Goal: Task Accomplishment & Management: Use online tool/utility

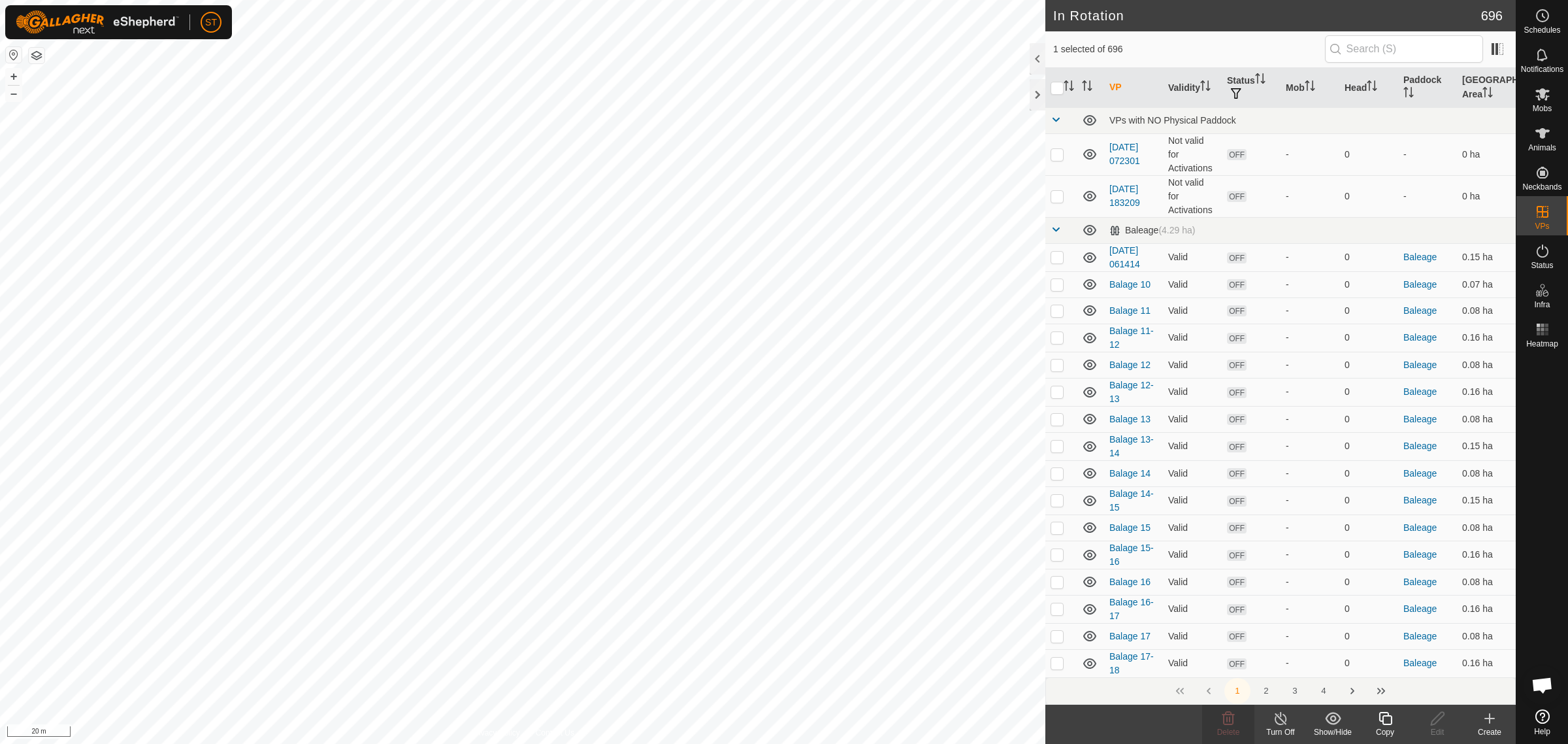
click at [1385, 719] on icon at bounding box center [1385, 718] width 16 height 16
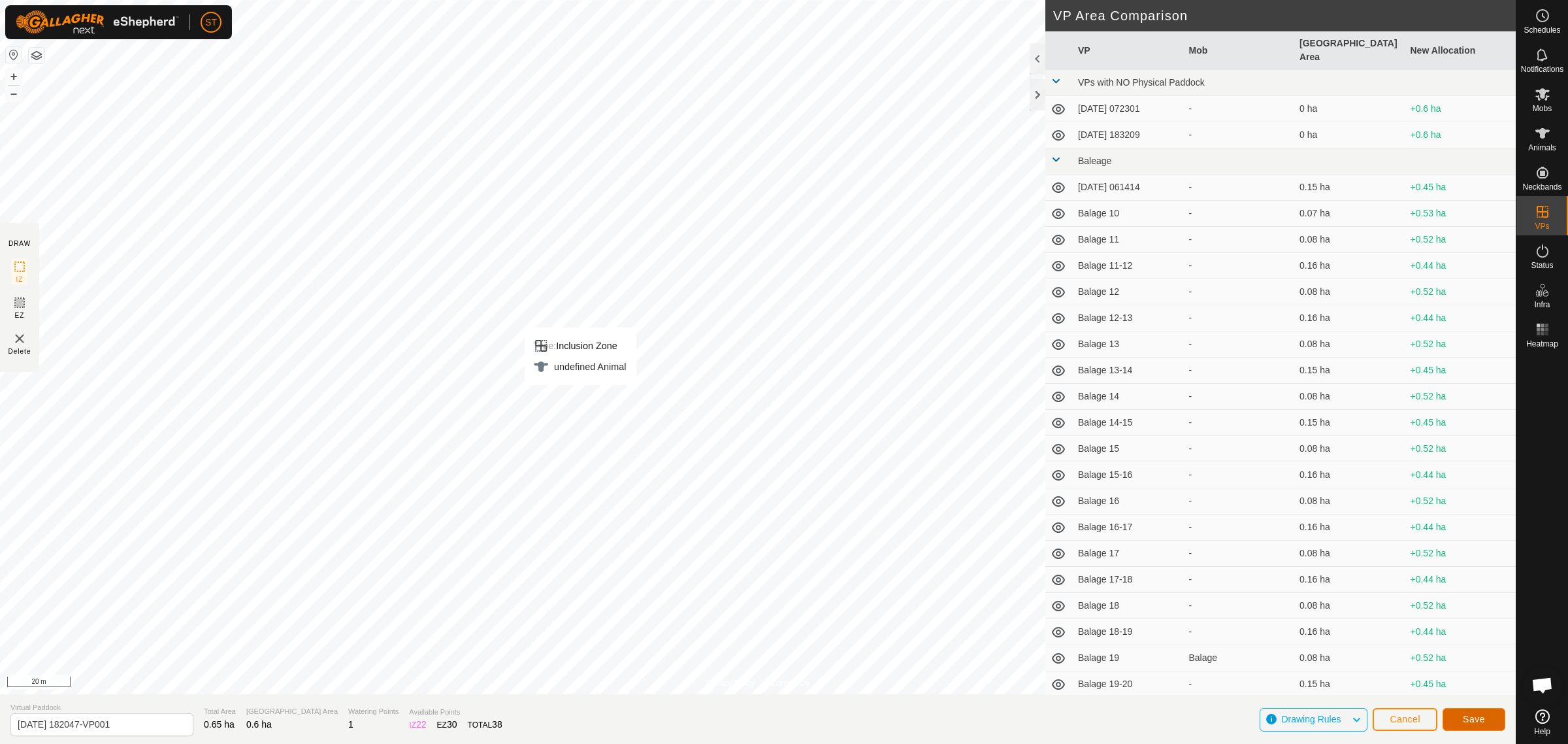
click at [1471, 716] on span "Save" at bounding box center [1474, 719] width 22 height 10
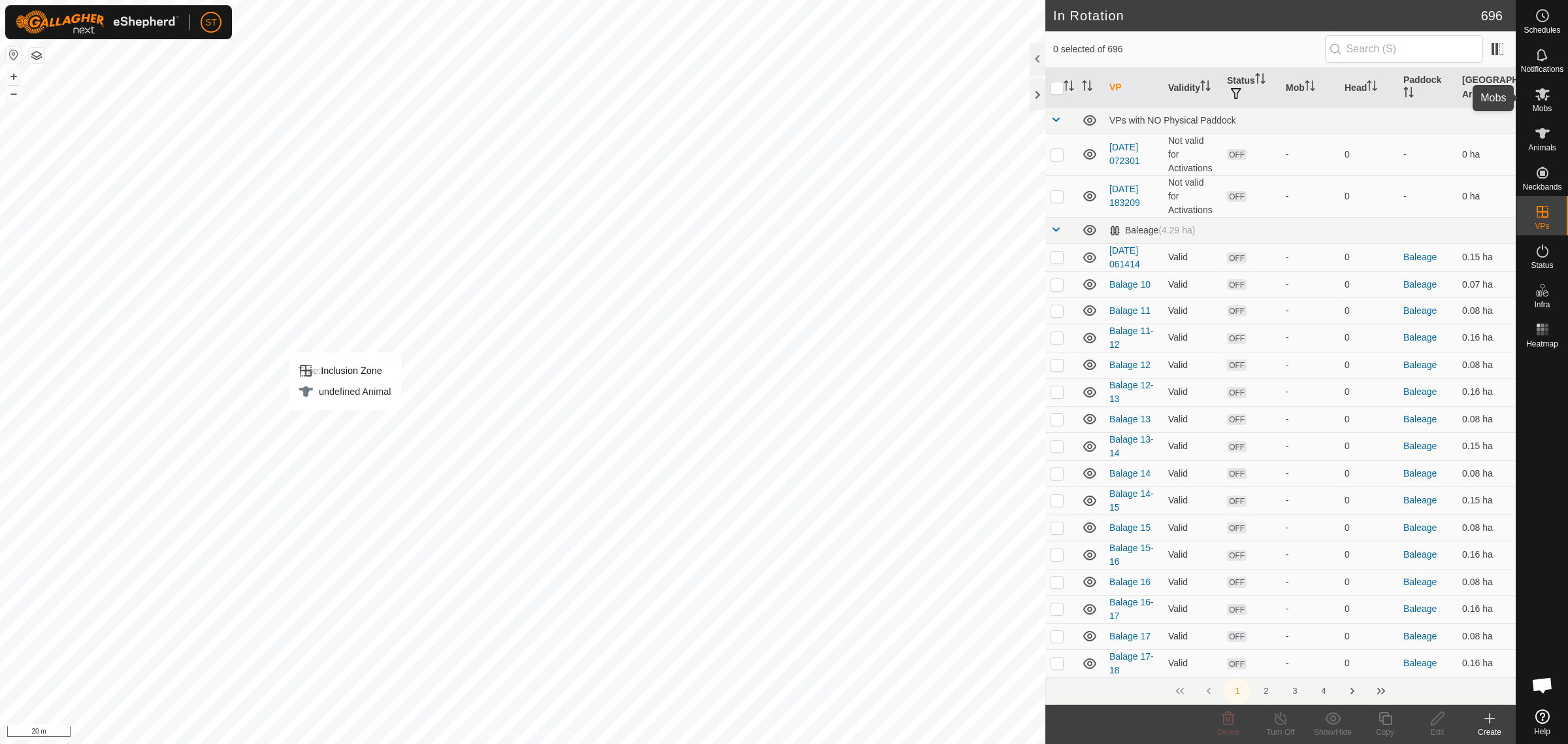
click at [1542, 100] on icon at bounding box center [1542, 94] width 16 height 16
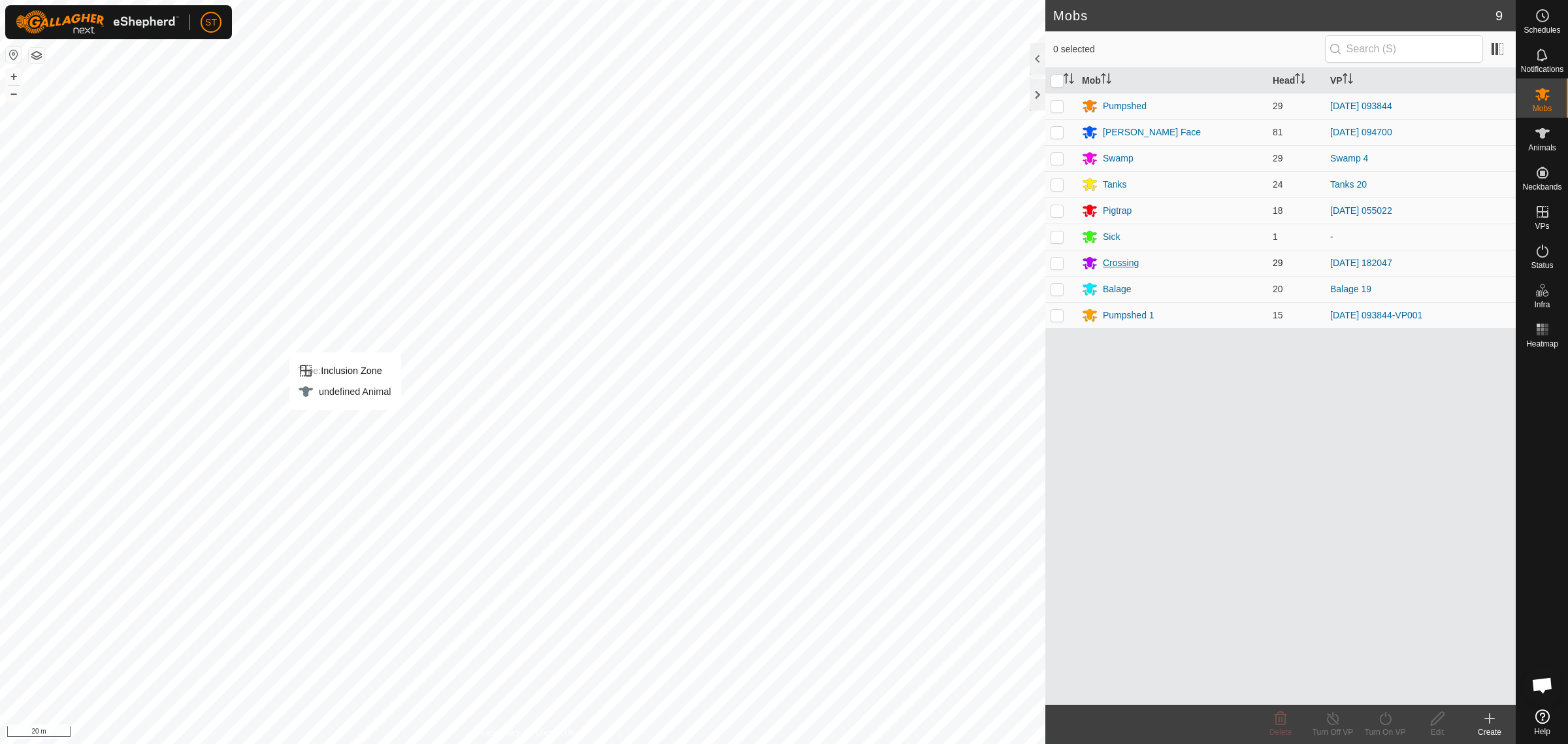
click at [1113, 264] on div "Crossing" at bounding box center [1120, 263] width 36 height 13
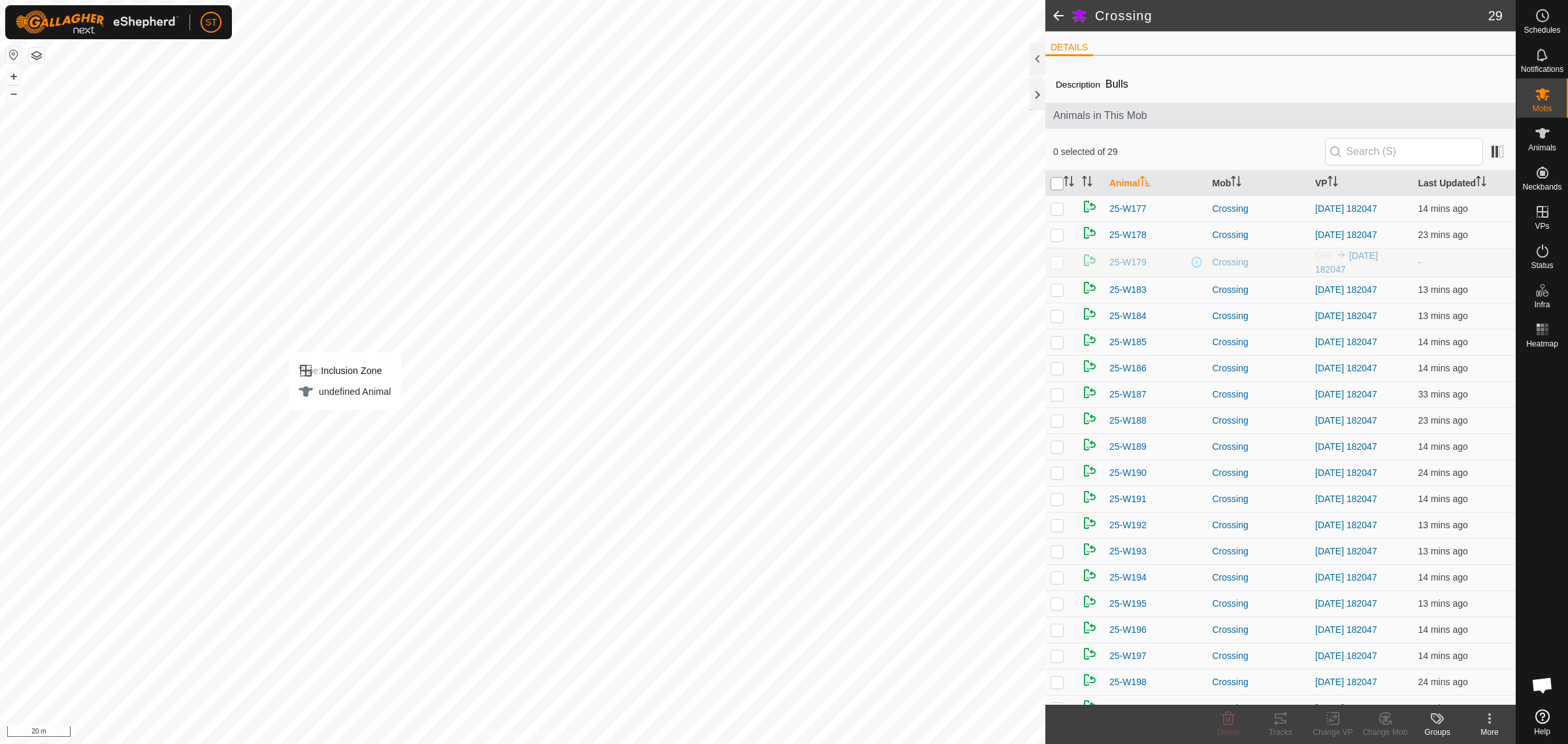
click at [1060, 184] on input "checkbox" at bounding box center [1057, 183] width 13 height 13
checkbox input "true"
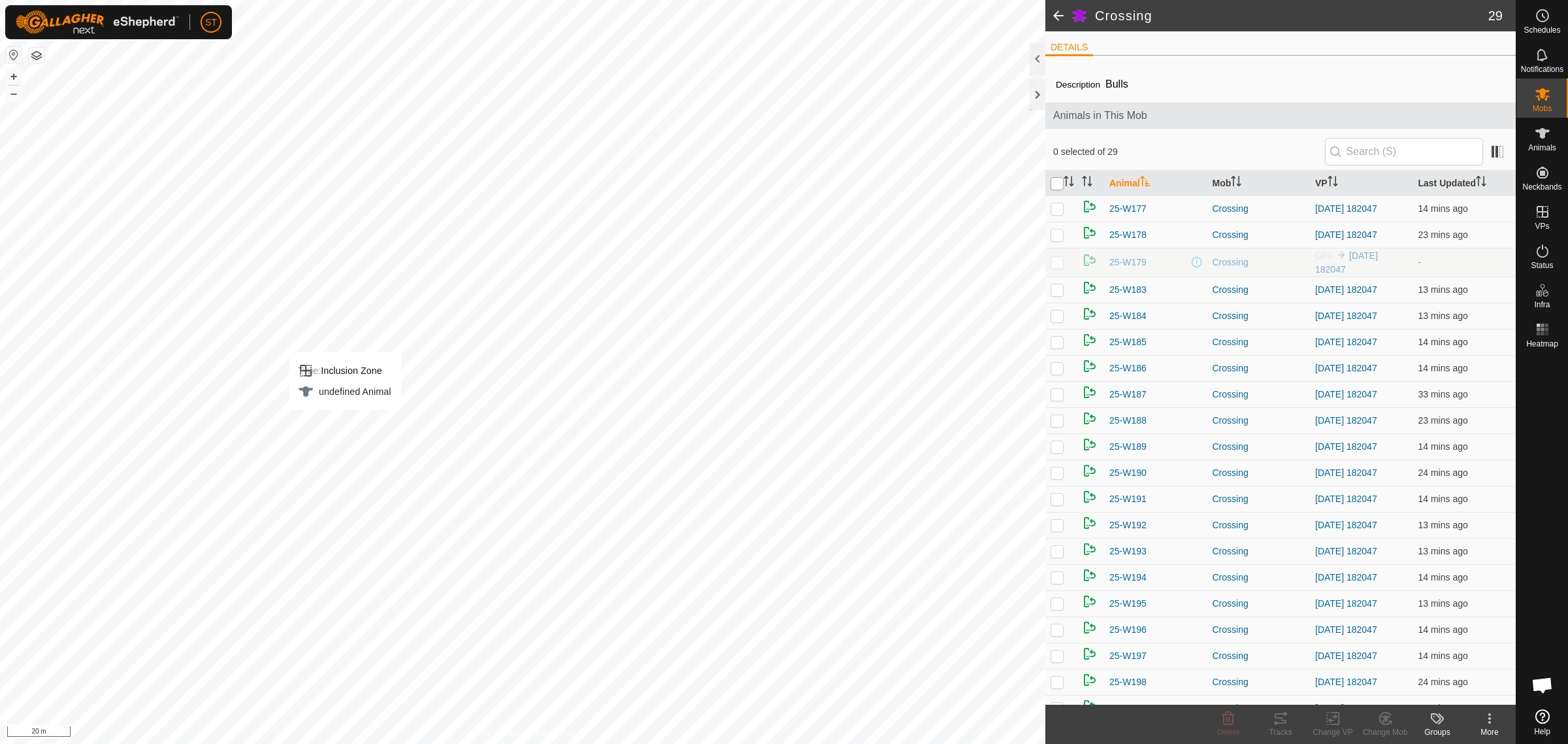
checkbox input "true"
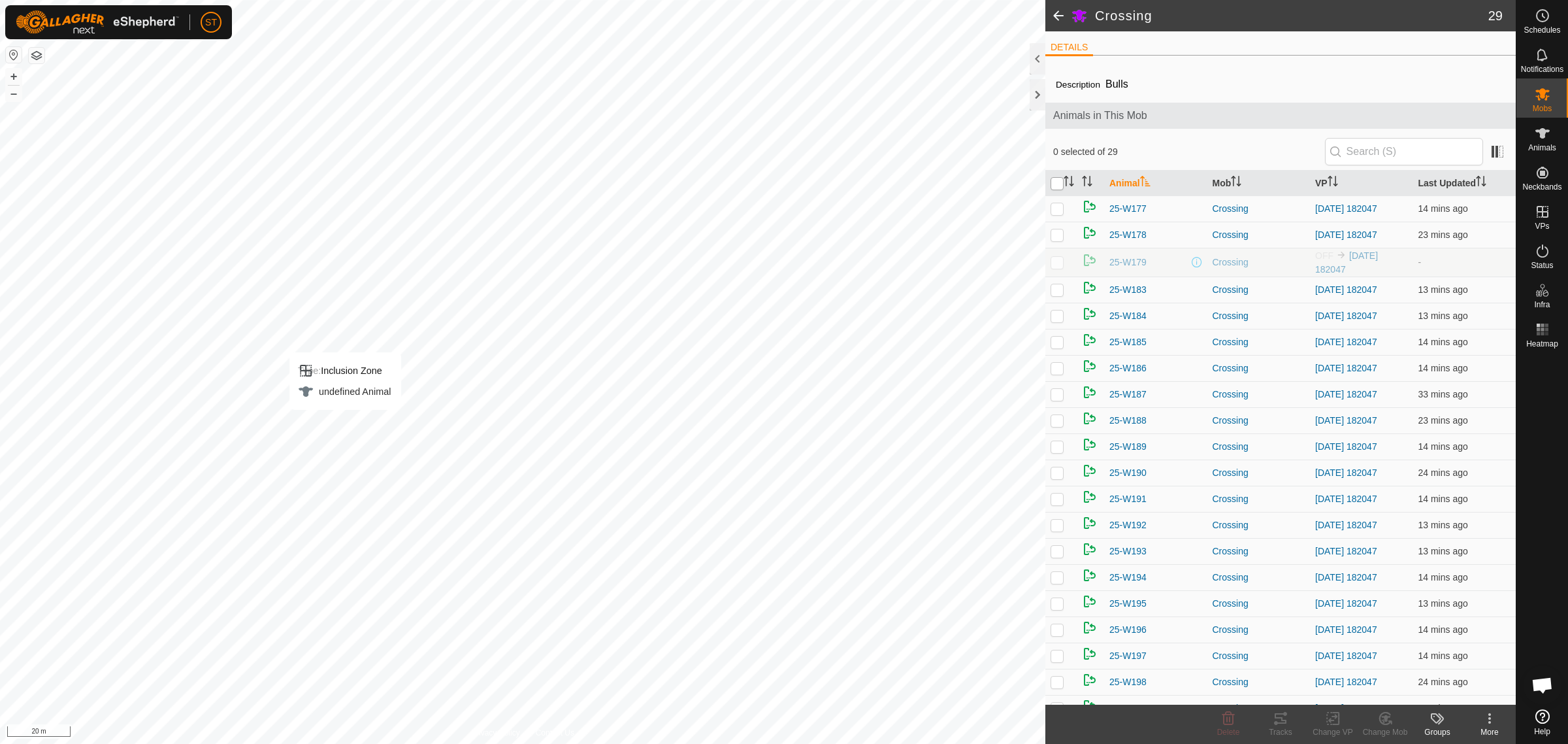
checkbox input "true"
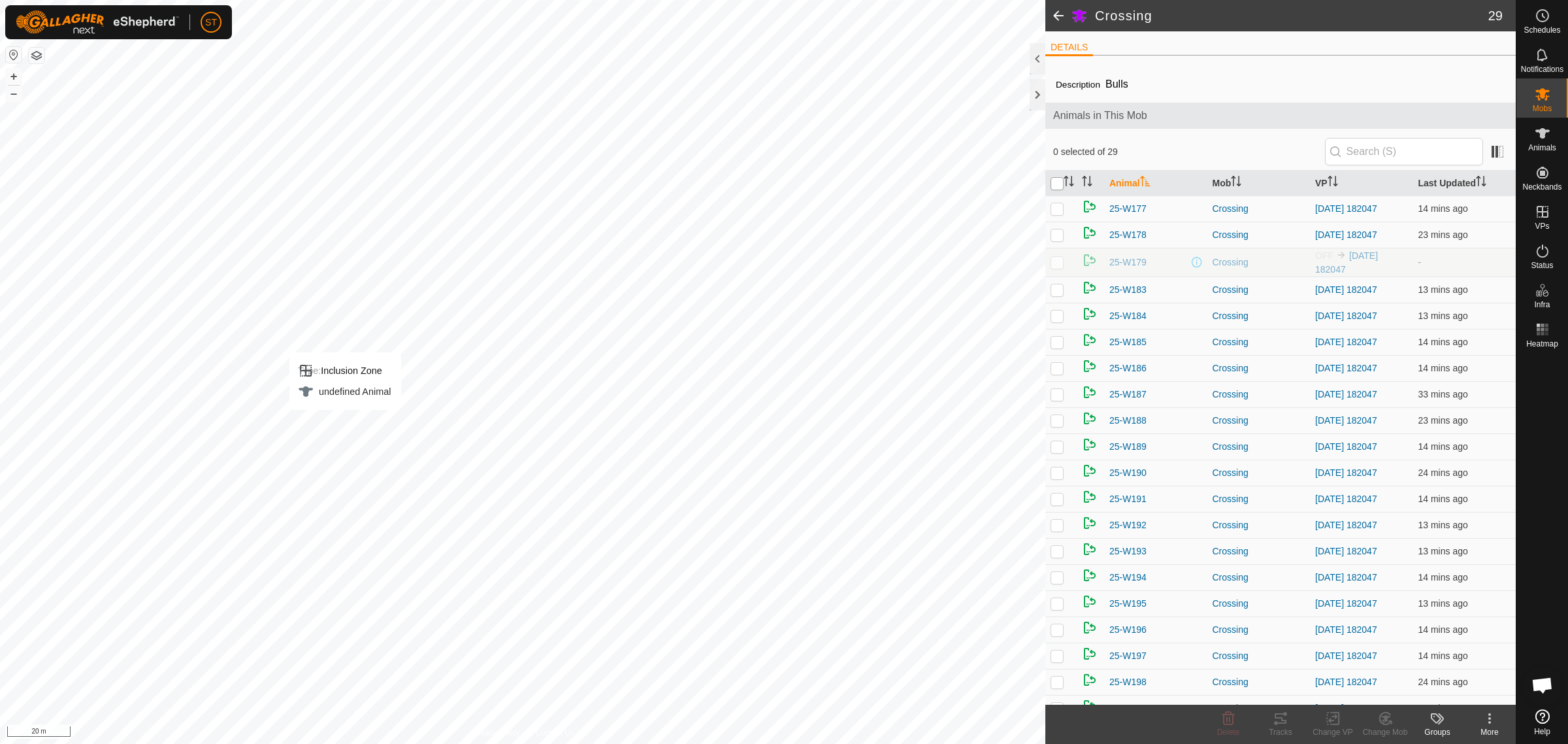
checkbox input "true"
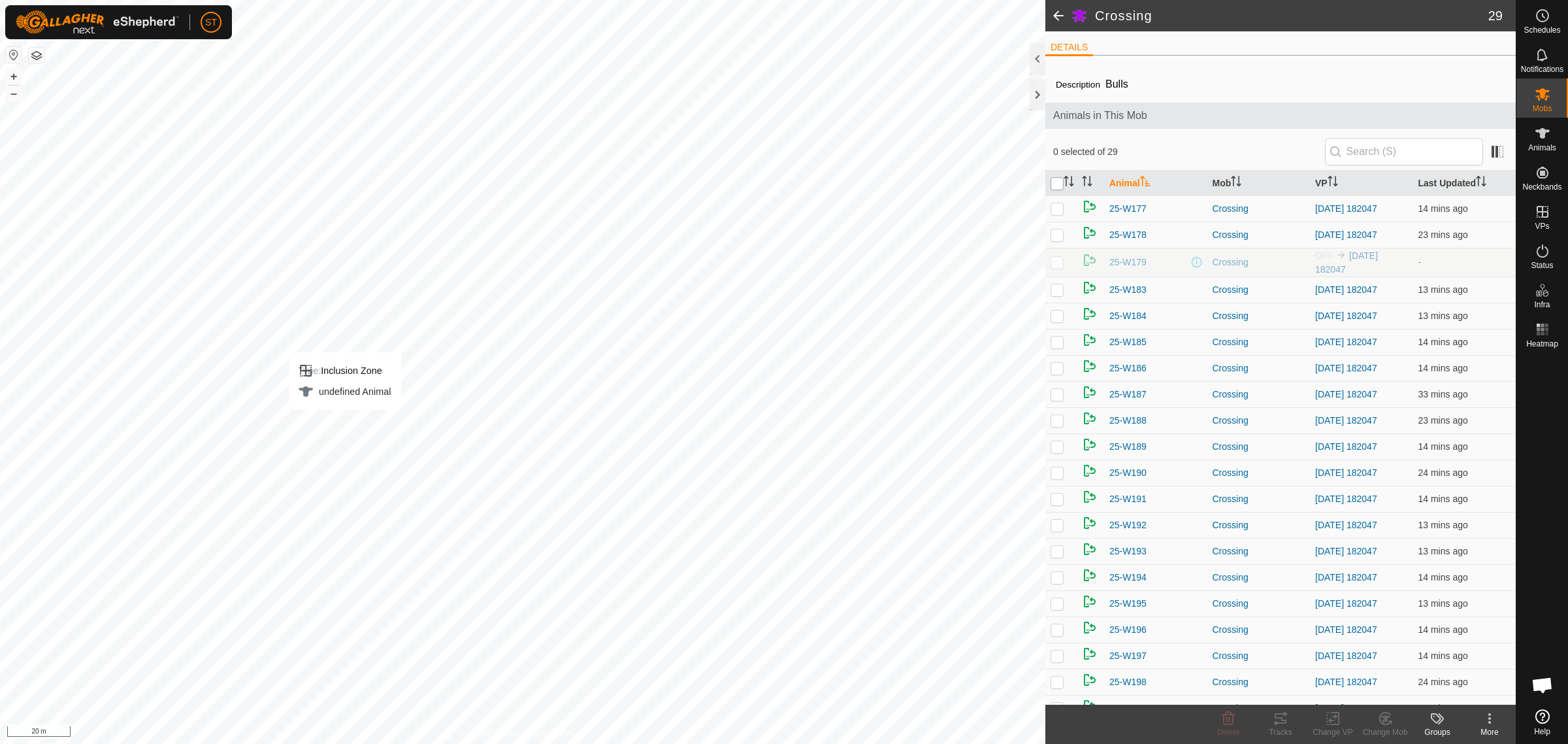
checkbox input "true"
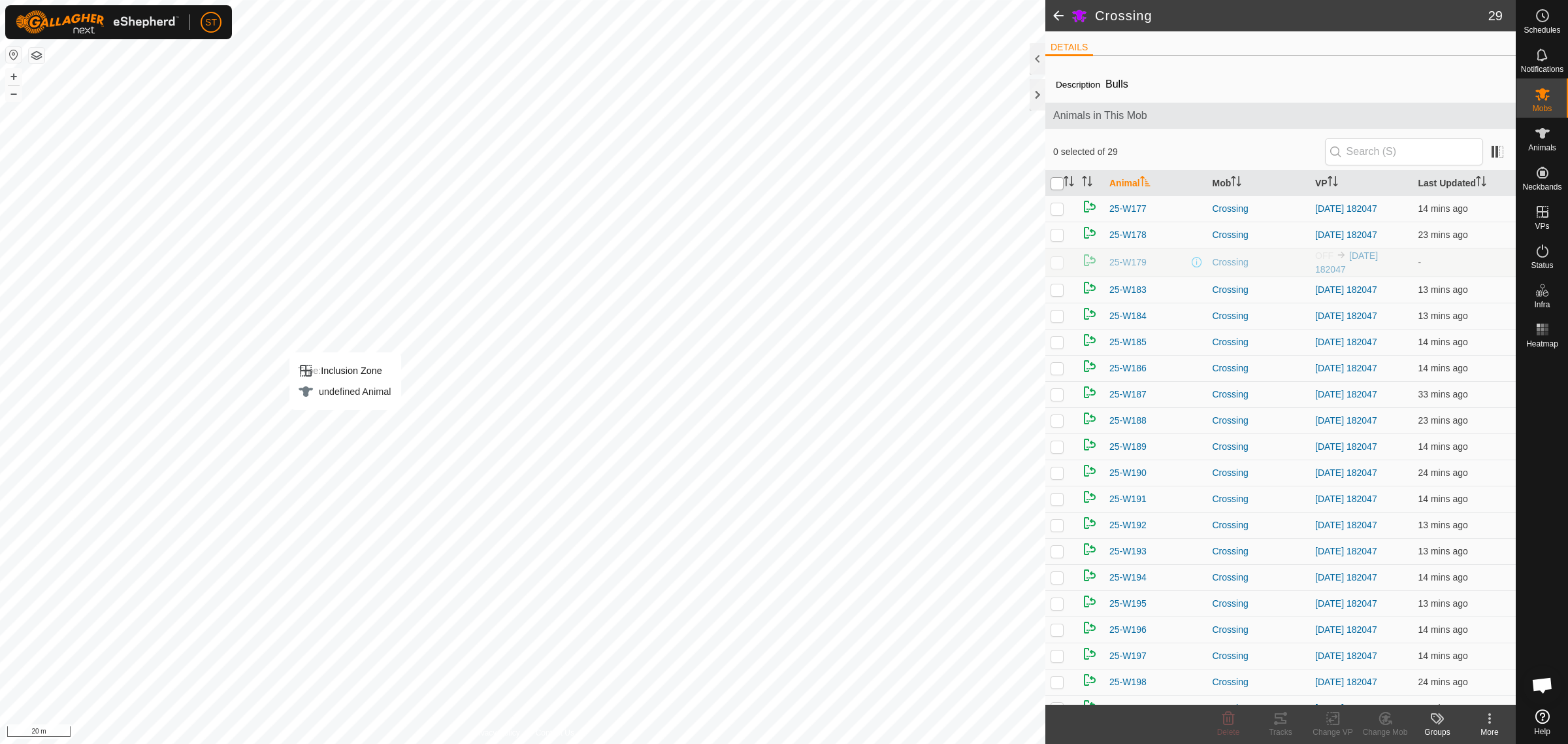
checkbox input "true"
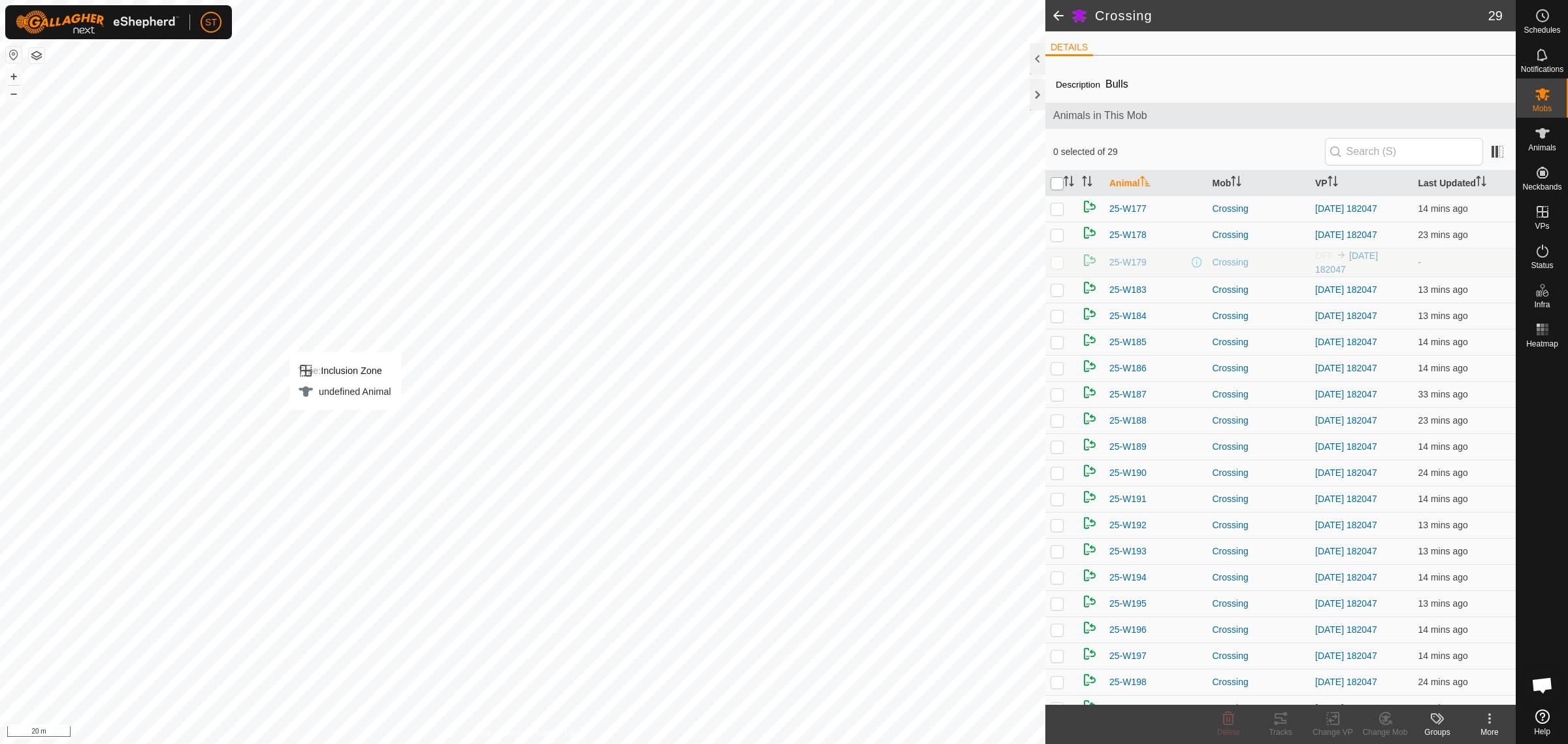
checkbox input "true"
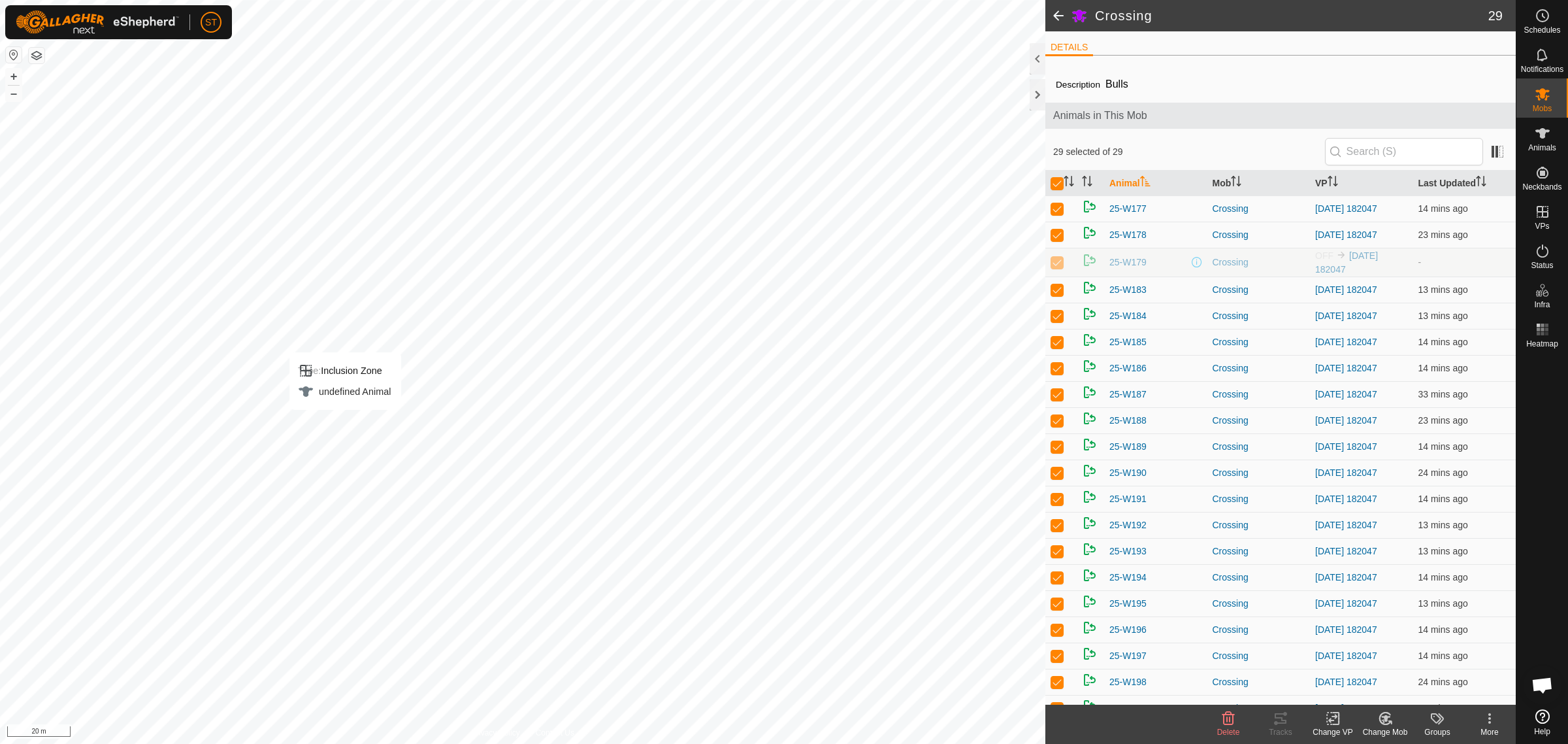
click at [1331, 724] on icon at bounding box center [1333, 718] width 16 height 16
click at [1366, 663] on link "Choose VP..." at bounding box center [1372, 662] width 130 height 26
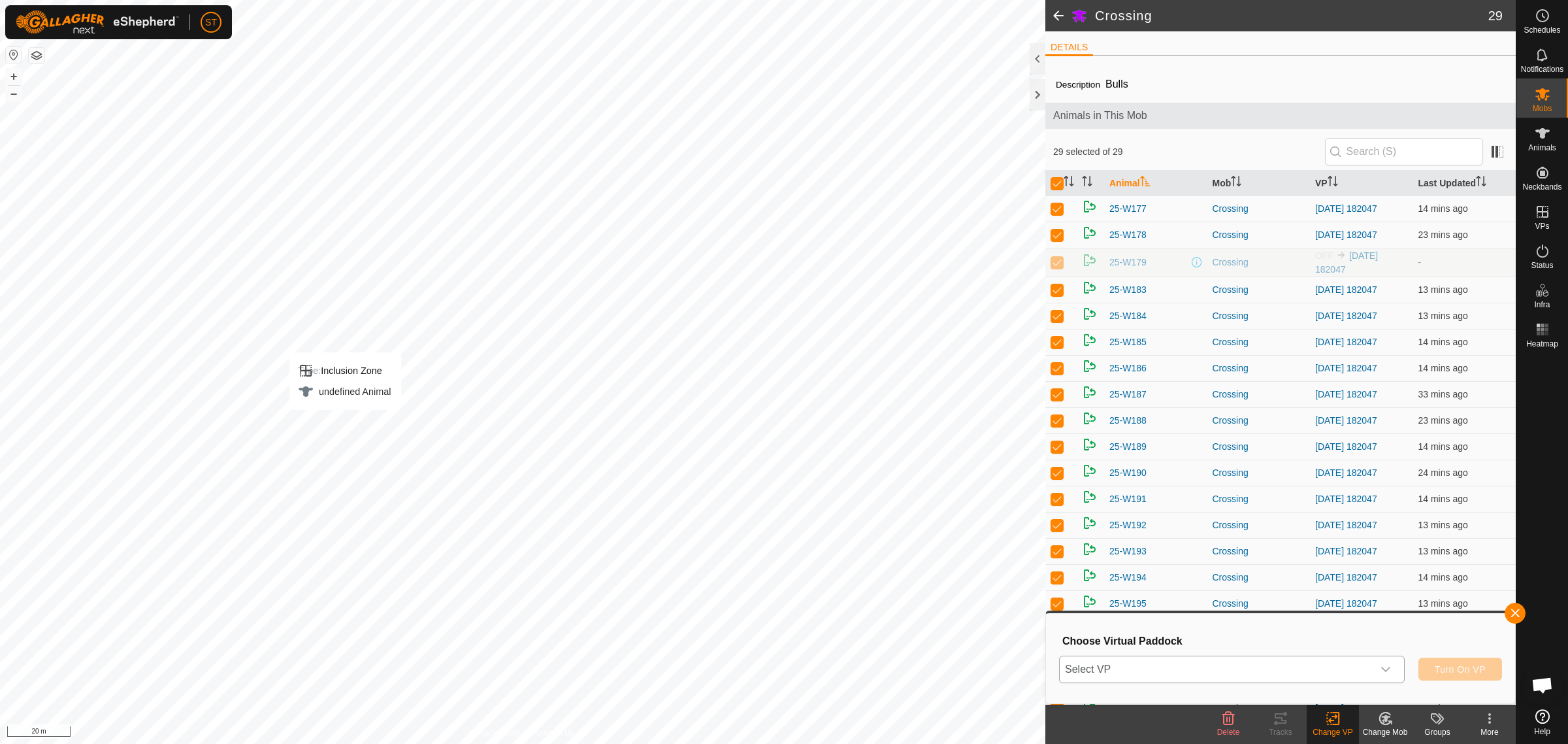
click at [1385, 668] on icon "dropdown trigger" at bounding box center [1385, 669] width 10 height 10
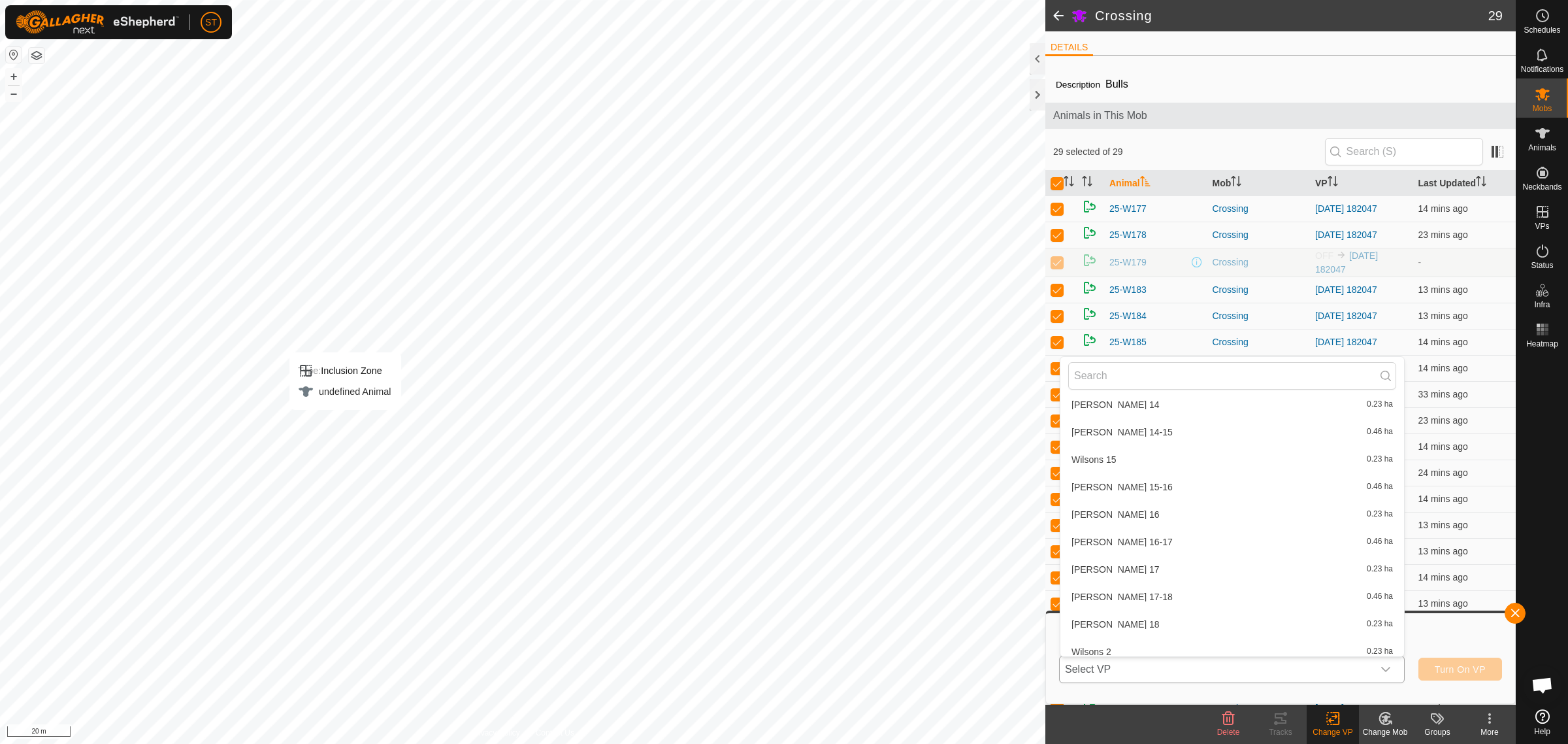
scroll to position [19549, 0]
click at [1137, 643] on li "[DATE] 182047-VP001 0.6 ha" at bounding box center [1232, 656] width 344 height 26
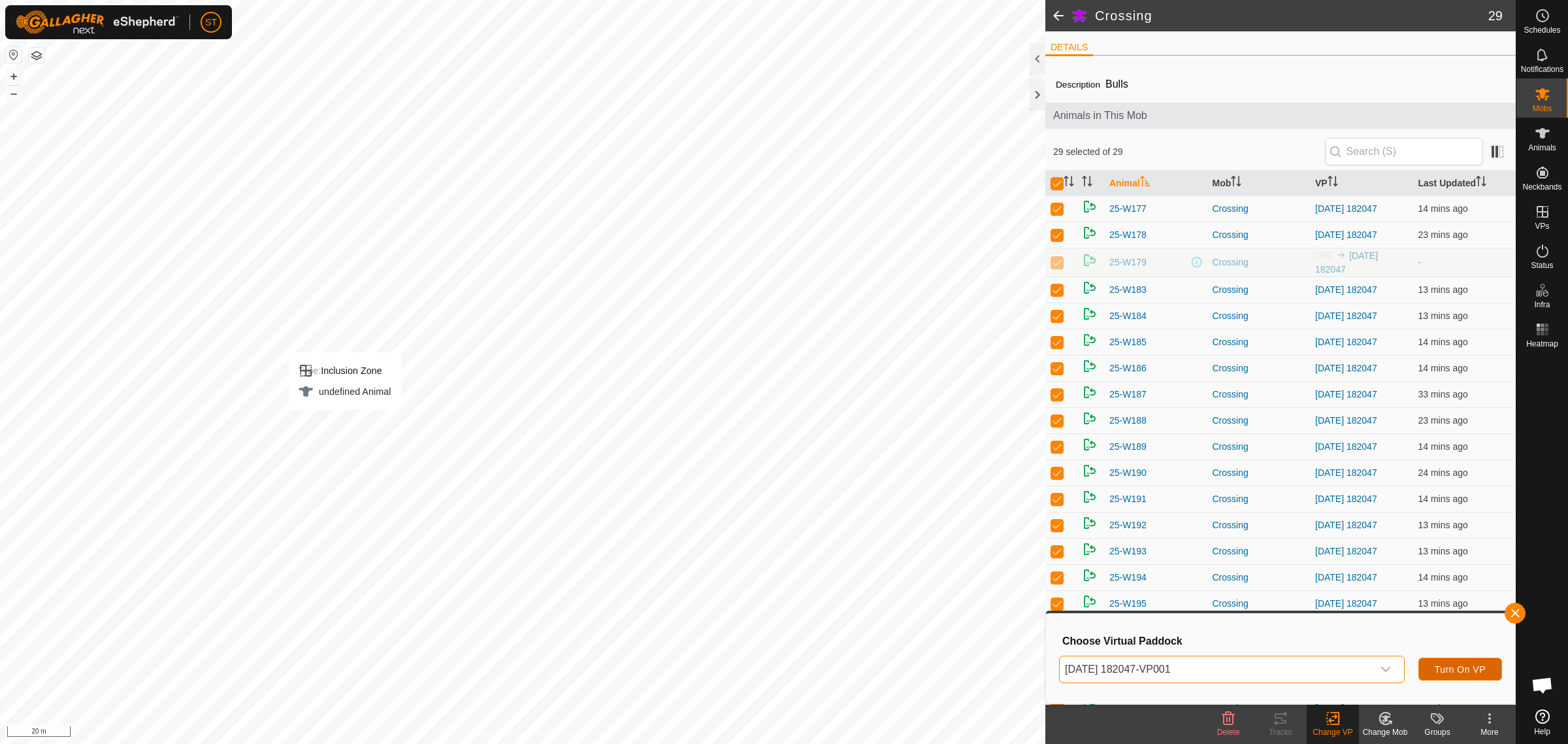
click at [1435, 664] on span "Turn On VP" at bounding box center [1460, 669] width 51 height 10
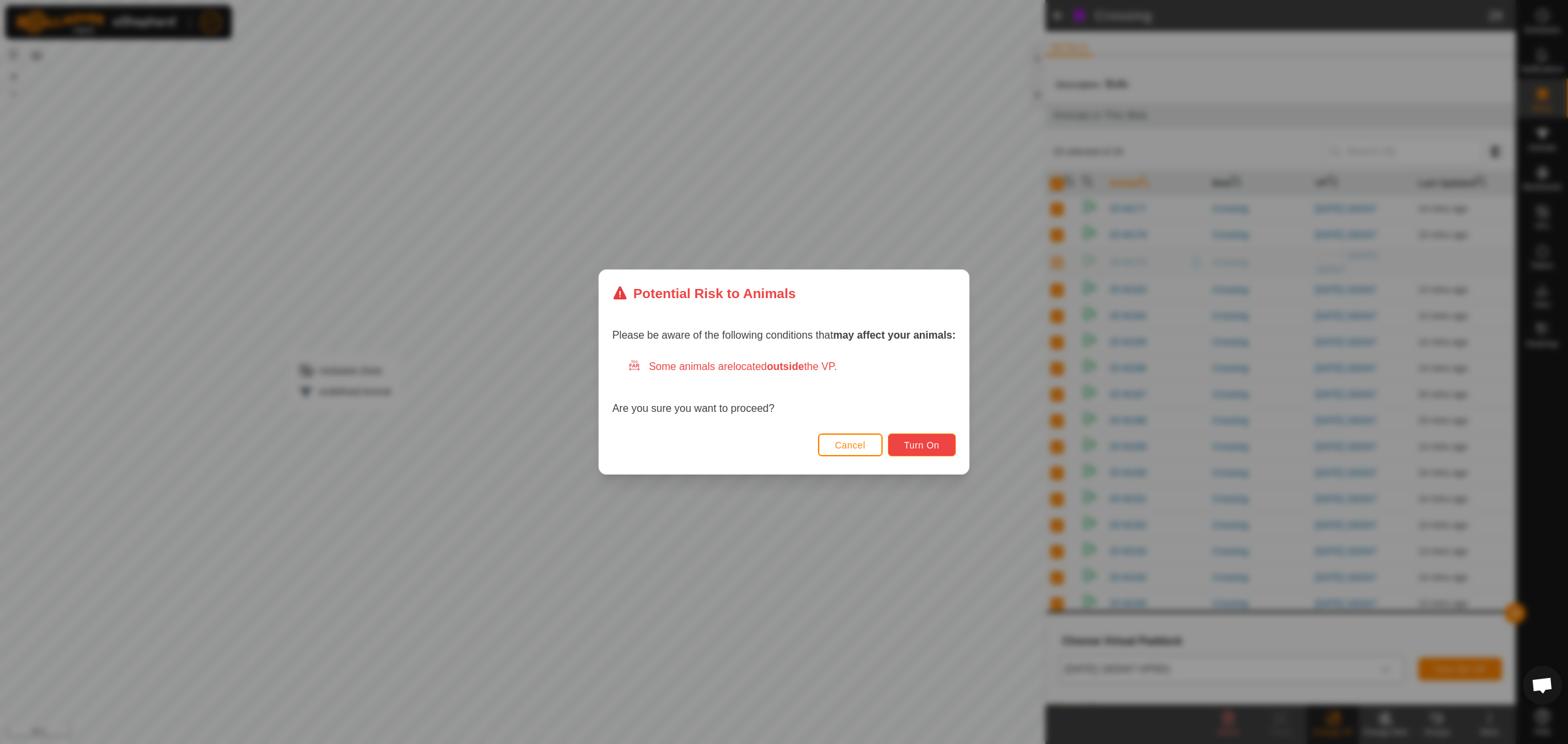
click at [936, 449] on span "Turn On" at bounding box center [921, 445] width 35 height 10
